Goal: Task Accomplishment & Management: Use online tool/utility

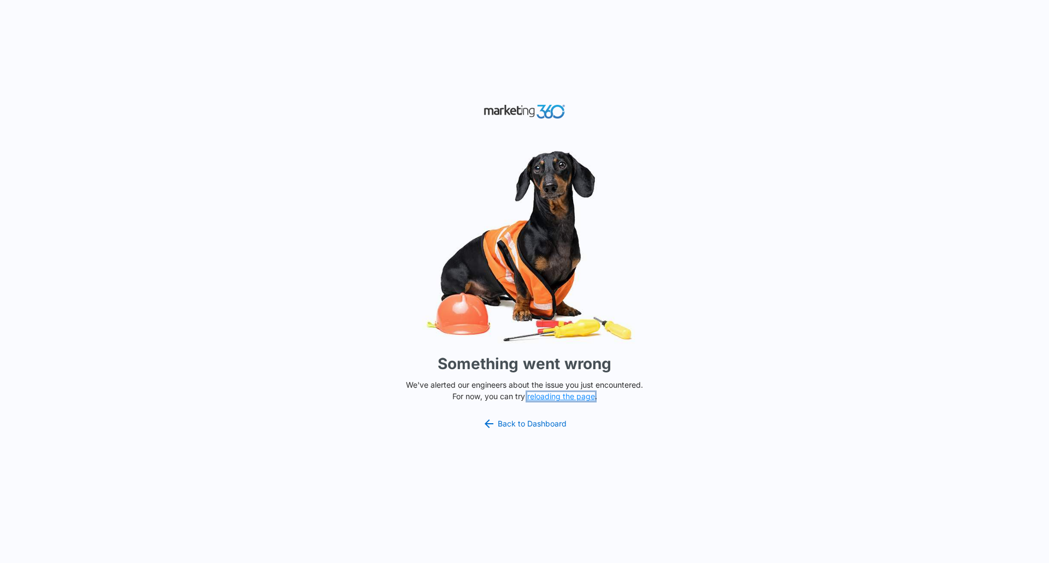
click at [541, 398] on button "reloading the page" at bounding box center [561, 396] width 68 height 9
click at [525, 421] on link "Back to Dashboard" at bounding box center [524, 423] width 84 height 13
click at [539, 396] on button "reloading the page" at bounding box center [561, 396] width 68 height 9
click at [525, 421] on link "Back to Dashboard" at bounding box center [524, 423] width 84 height 13
click at [579, 395] on button "reloading the page" at bounding box center [561, 396] width 68 height 9
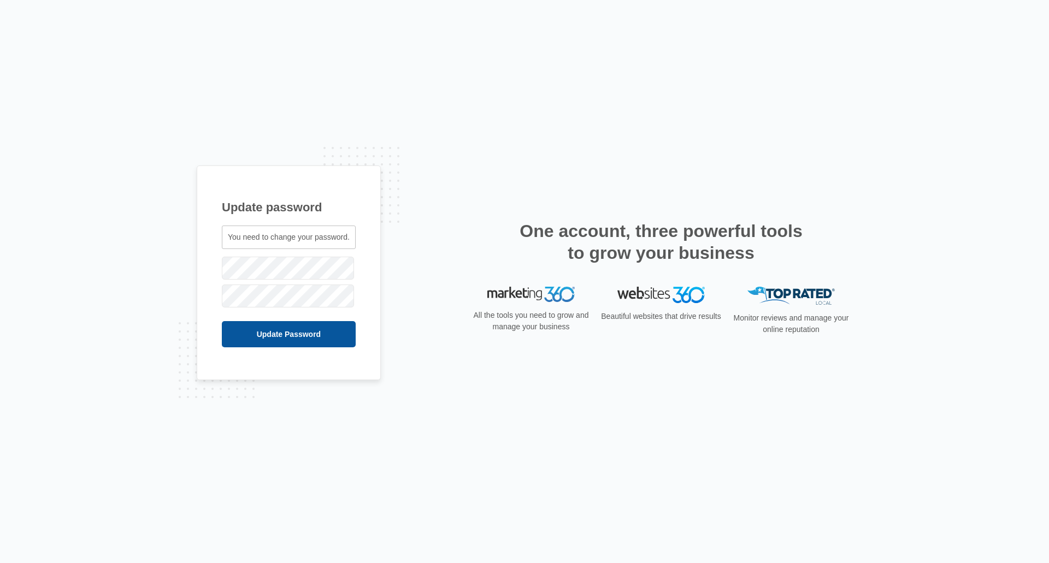
click at [239, 332] on input "Update Password" at bounding box center [289, 334] width 134 height 26
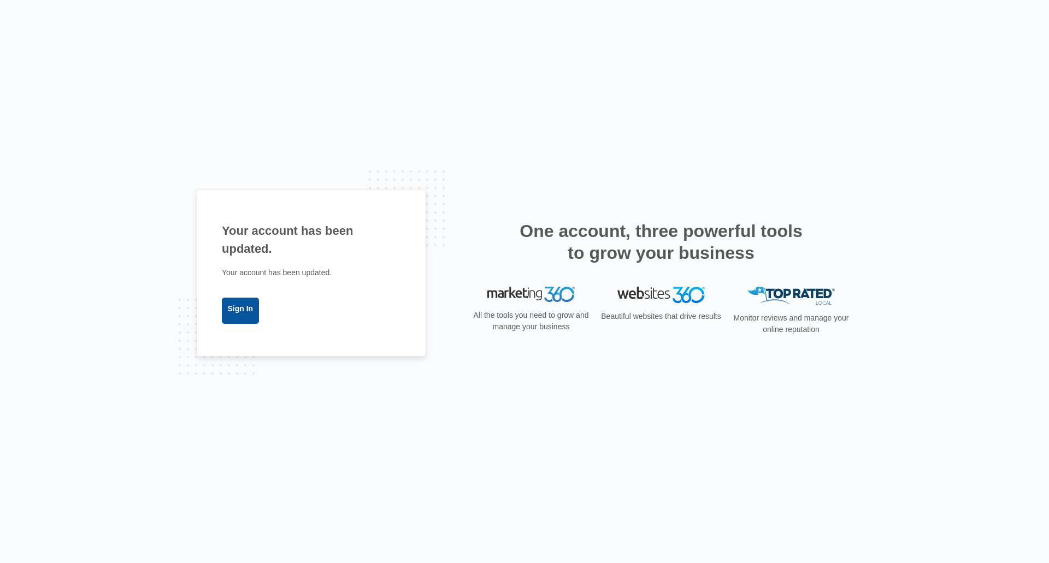
click at [241, 308] on link "Sign In" at bounding box center [240, 311] width 37 height 26
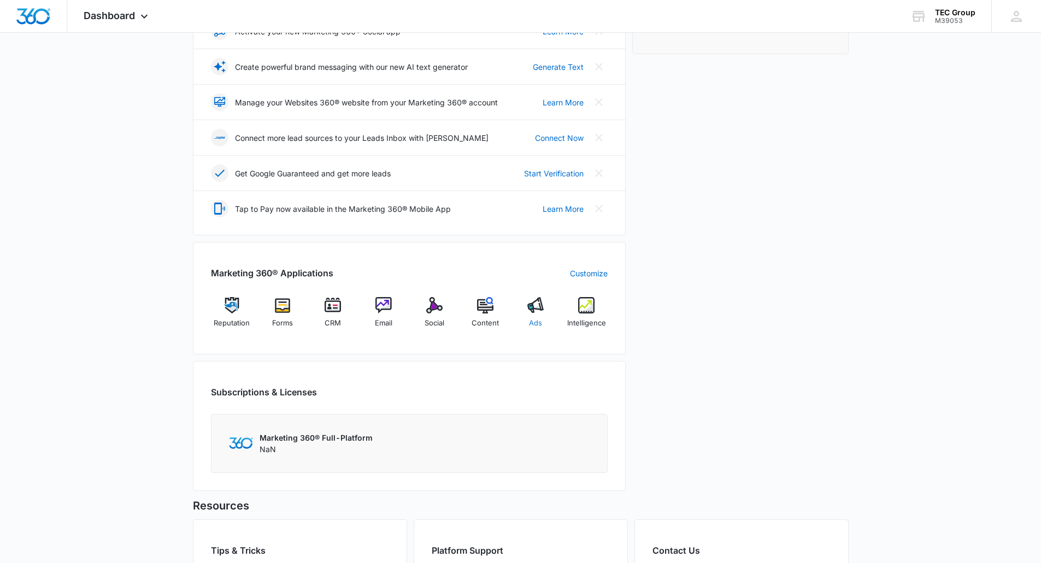
scroll to position [218, 0]
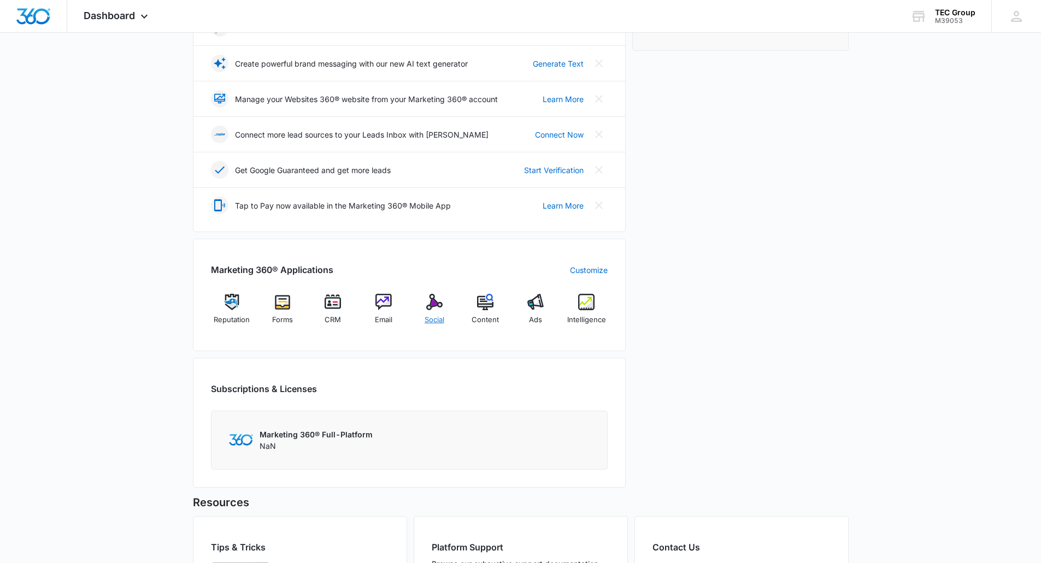
click at [426, 309] on img at bounding box center [434, 302] width 16 height 16
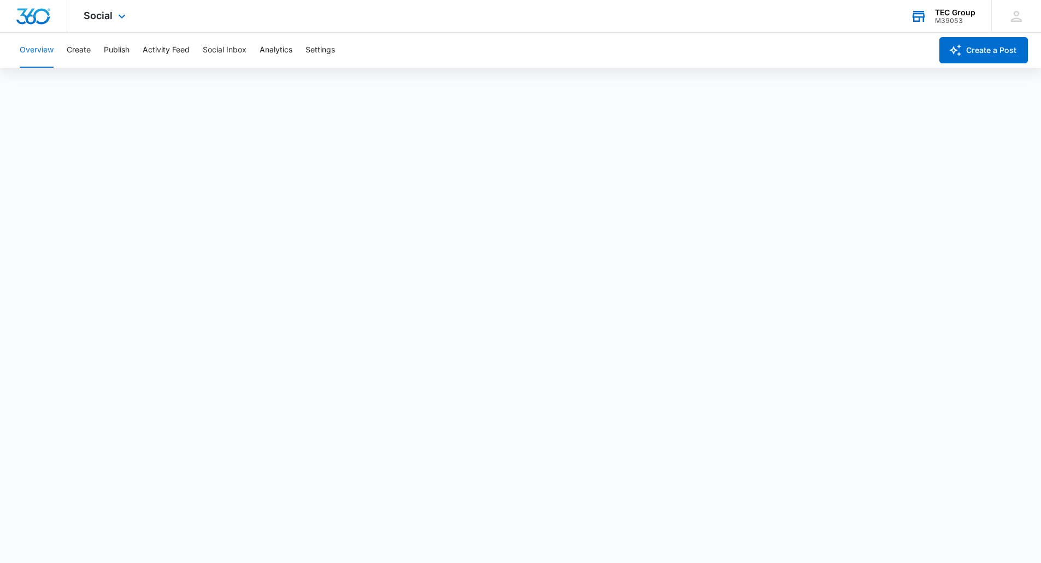
click at [953, 20] on div "M39053" at bounding box center [955, 21] width 40 height 8
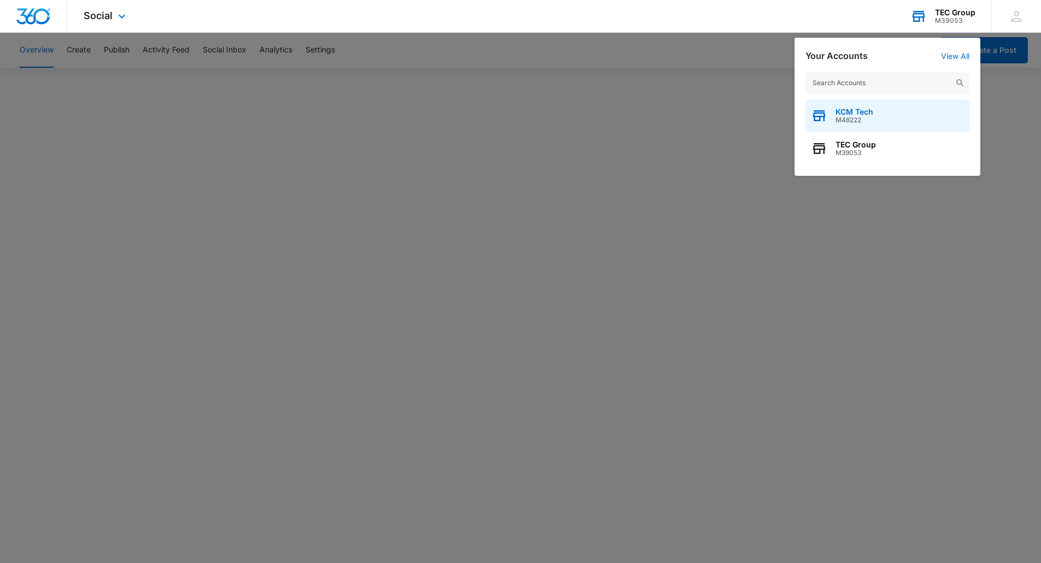
click at [865, 111] on span "KCM Tech" at bounding box center [854, 112] width 38 height 9
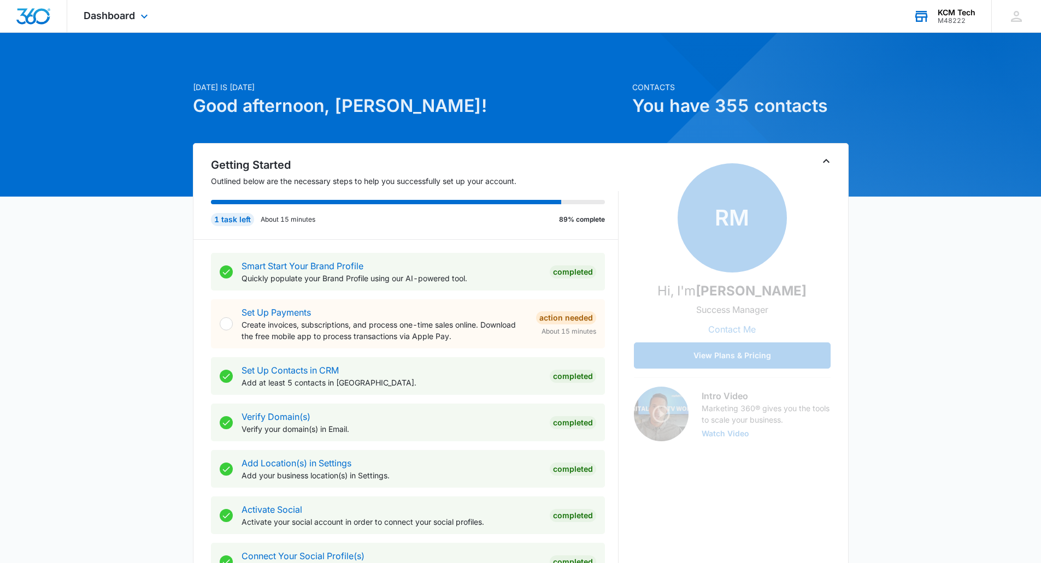
click at [949, 11] on div "KCM Tech" at bounding box center [956, 12] width 38 height 9
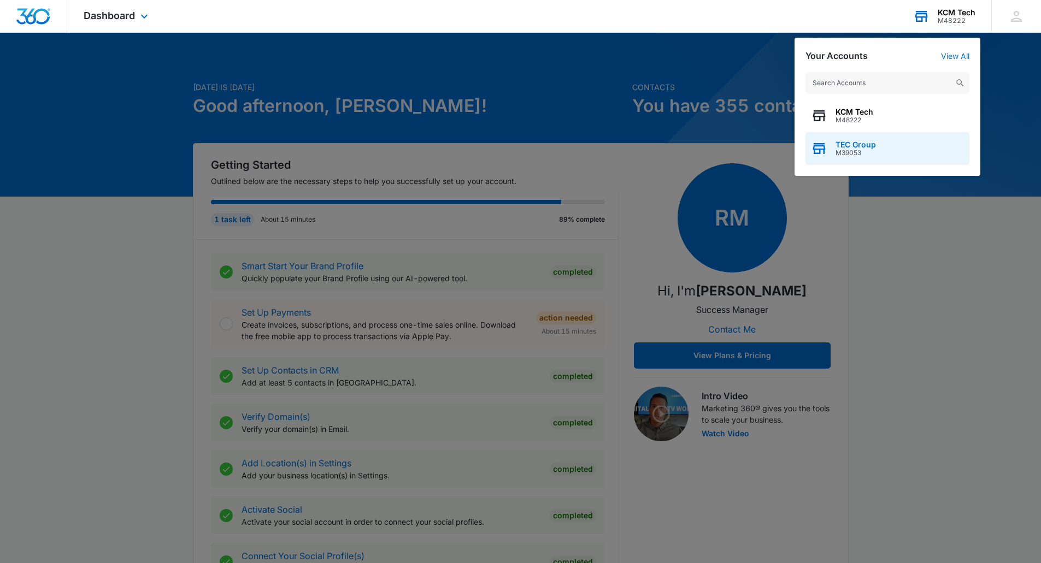
click at [865, 138] on div "TEC Group M39053" at bounding box center [887, 148] width 164 height 33
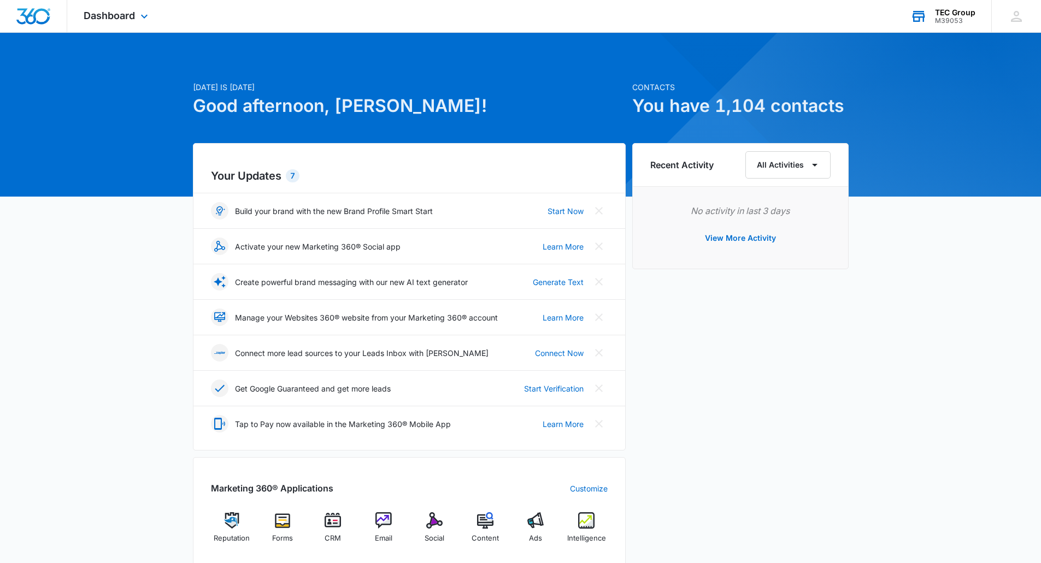
click at [41, 12] on img "Dashboard" at bounding box center [33, 16] width 35 height 16
click at [433, 534] on span "Social" at bounding box center [434, 538] width 20 height 11
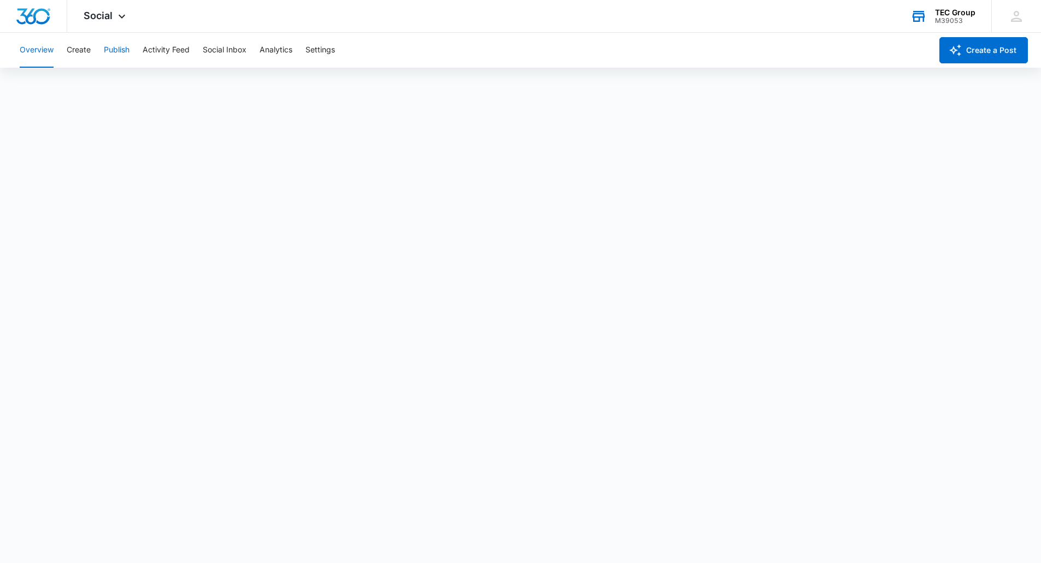
click at [122, 44] on button "Publish" at bounding box center [117, 50] width 26 height 35
